Goal: Find specific page/section: Find specific page/section

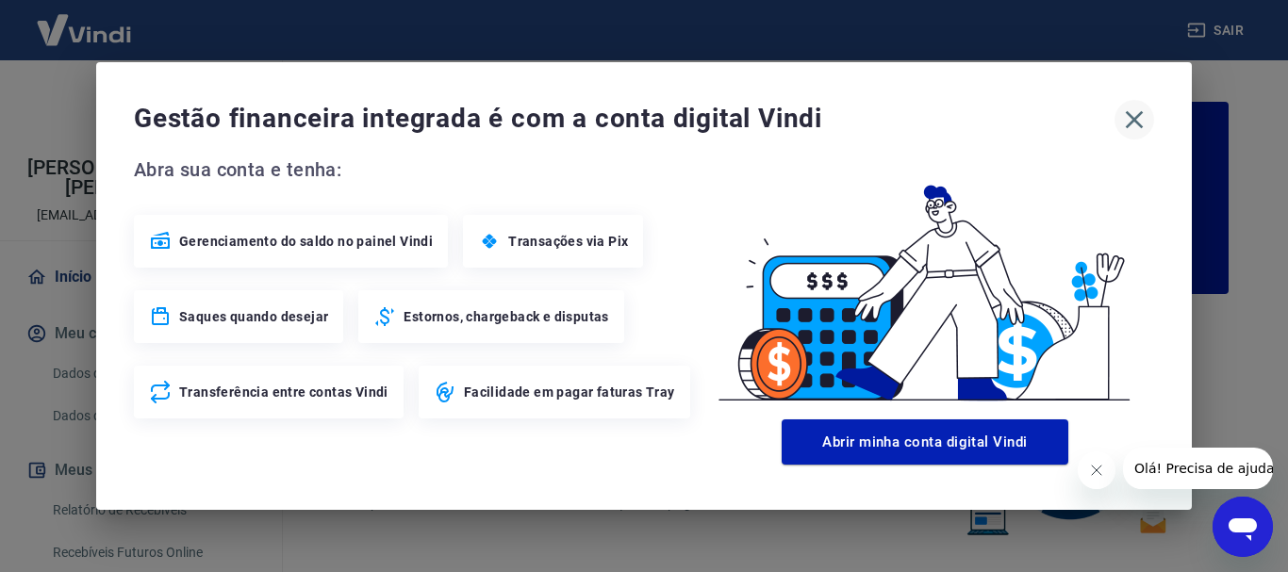
click at [1133, 123] on icon "button" at bounding box center [1135, 120] width 30 height 30
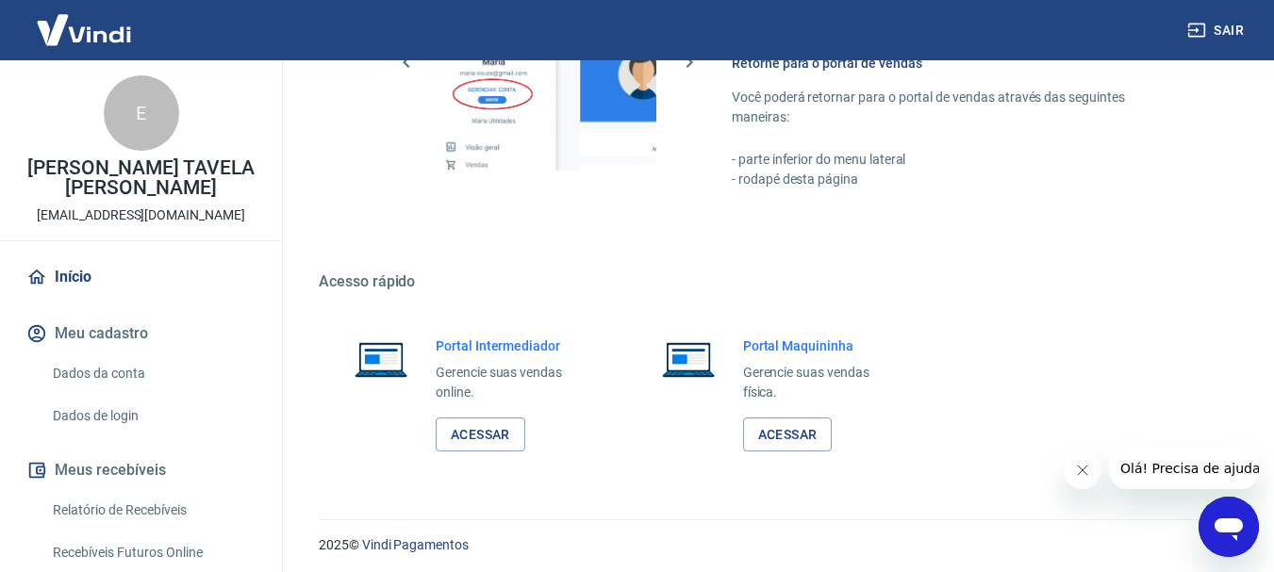
scroll to position [1170, 0]
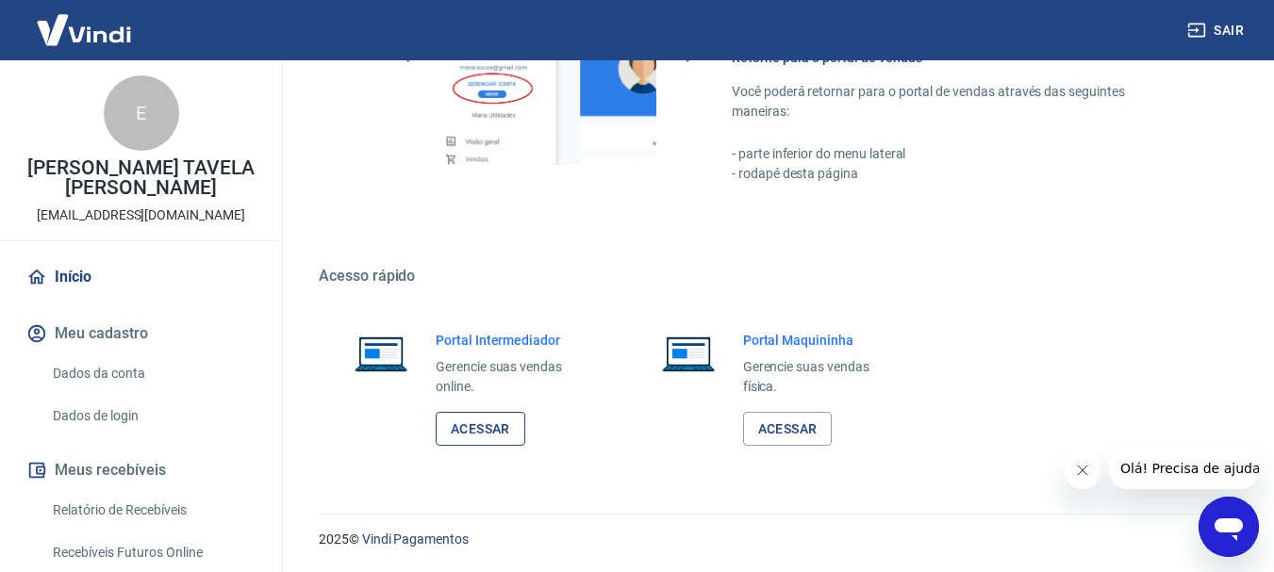
click at [499, 433] on link "Acessar" at bounding box center [481, 429] width 90 height 35
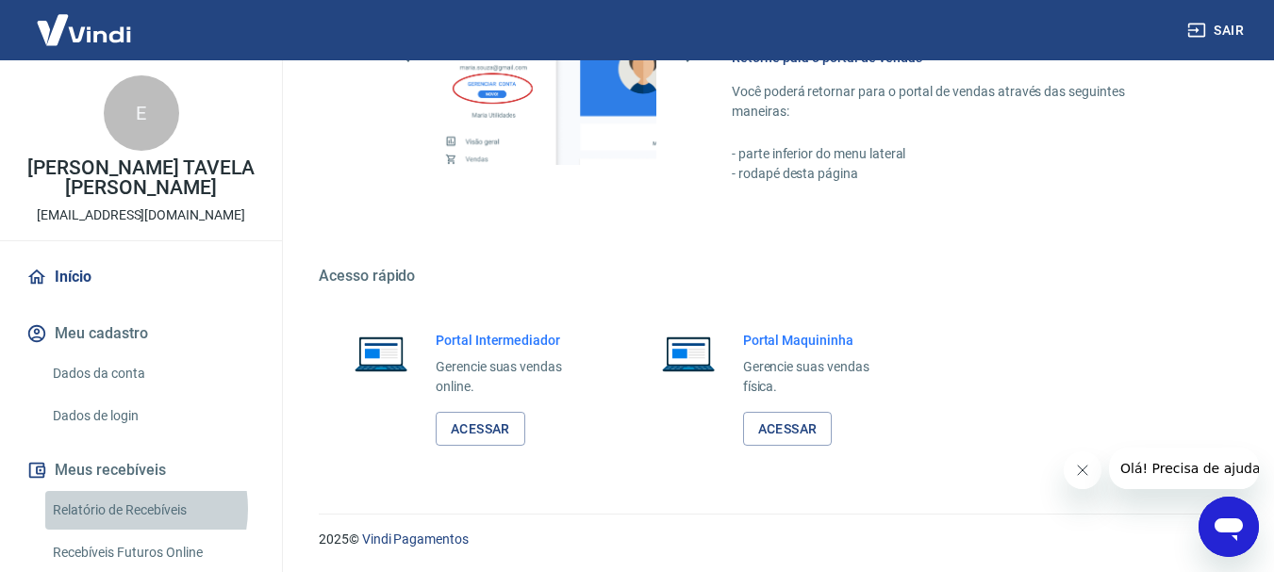
click at [120, 509] on link "Relatório de Recebíveis" at bounding box center [152, 510] width 214 height 39
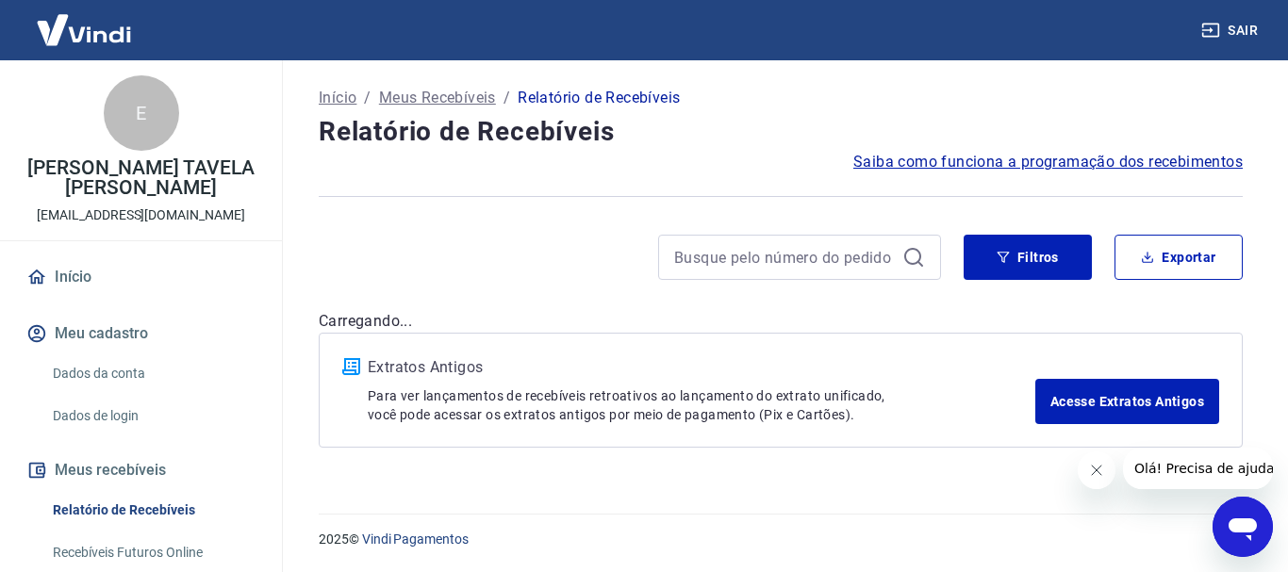
drag, startPoint x: 1097, startPoint y: 480, endPoint x: 1081, endPoint y: 471, distance: 18.6
click at [1097, 480] on button "Fechar mensagem da empresa" at bounding box center [1096, 471] width 38 height 38
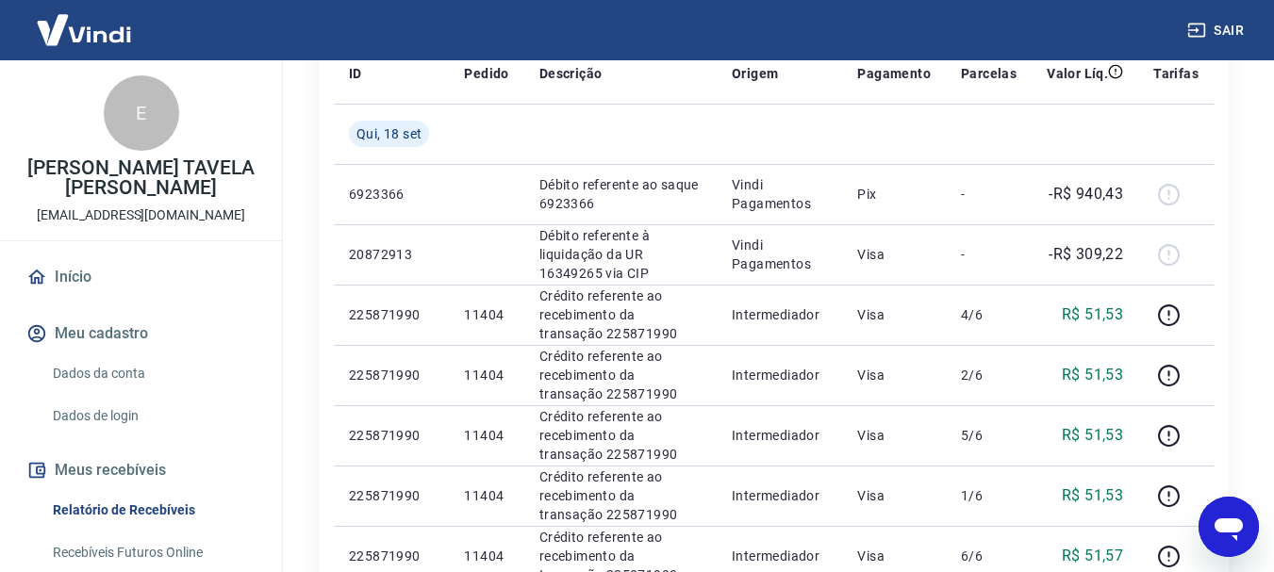
scroll to position [283, 0]
